Goal: Find specific page/section: Find specific page/section

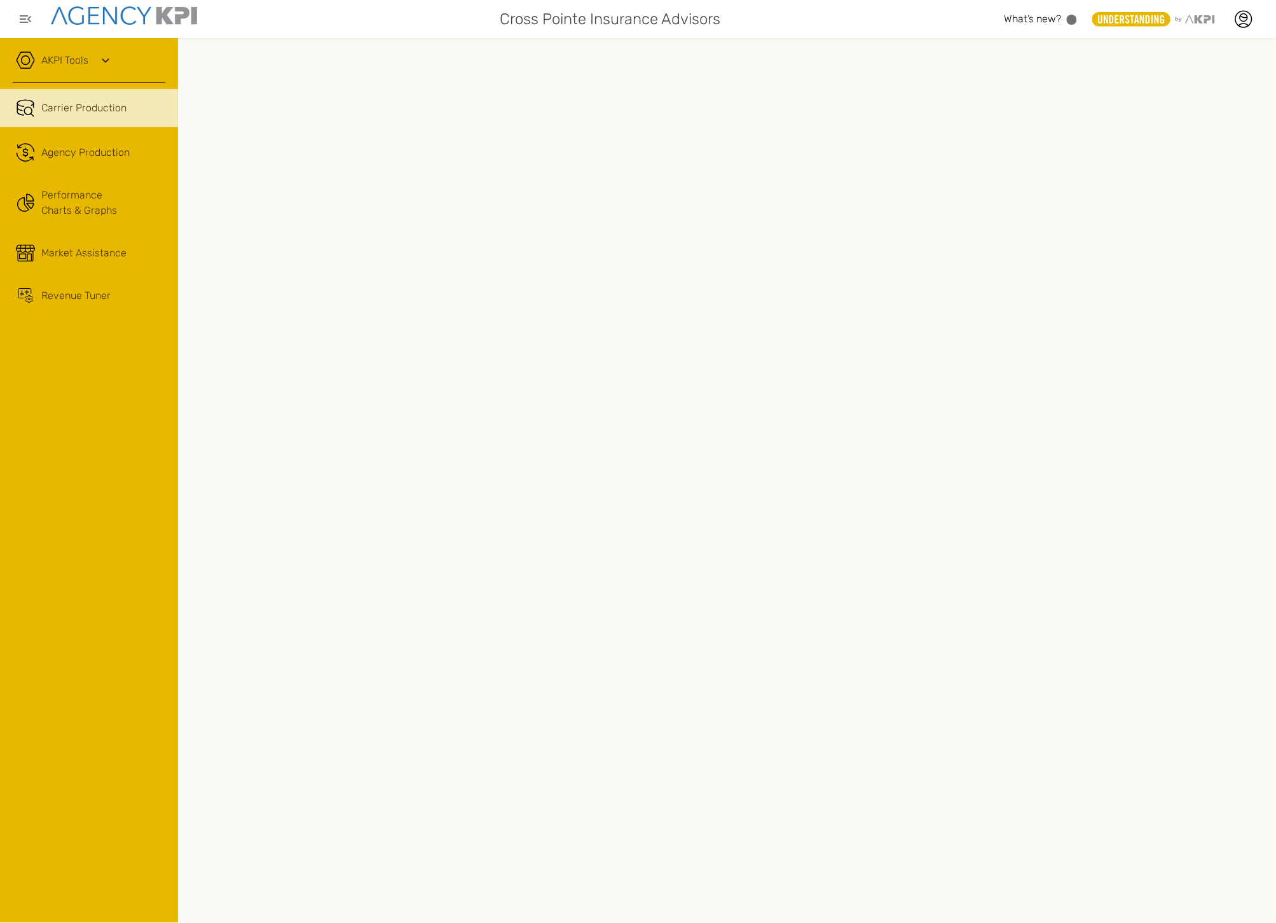
click at [67, 51] on div "AKPI Tools" at bounding box center [89, 67] width 153 height 32
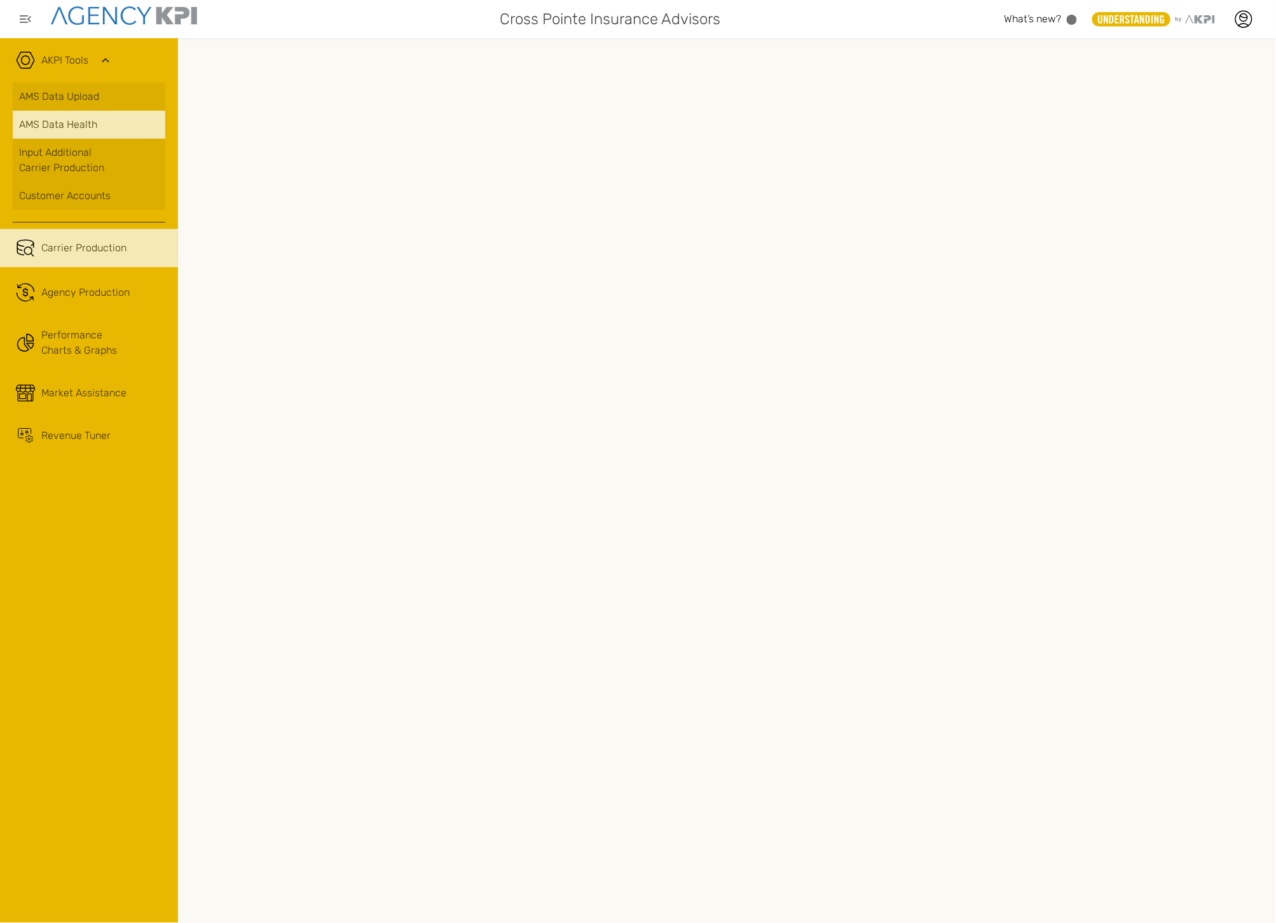
click at [58, 121] on span "AMS Data Health" at bounding box center [58, 124] width 78 height 15
